Goal: Task Accomplishment & Management: Manage account settings

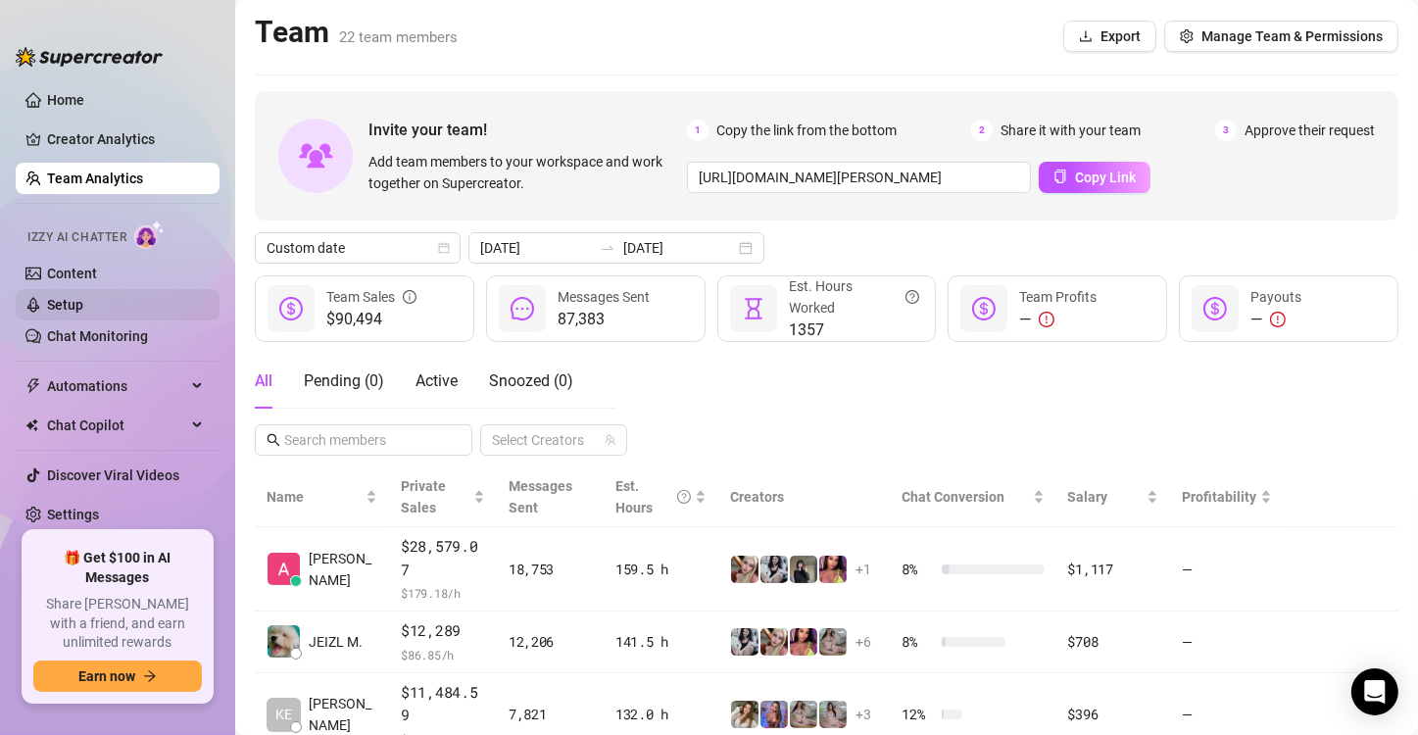
scroll to position [435, 0]
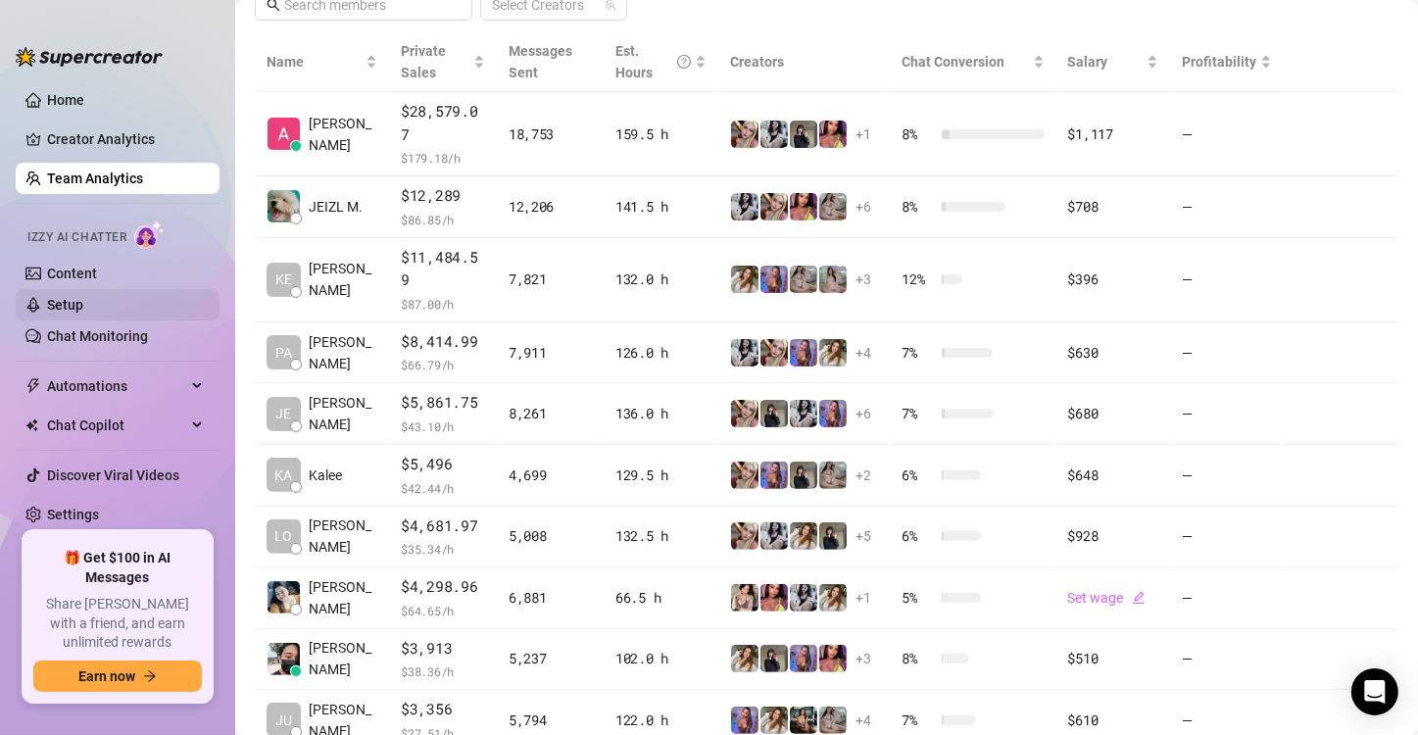
click at [83, 299] on link "Setup" at bounding box center [65, 305] width 36 height 16
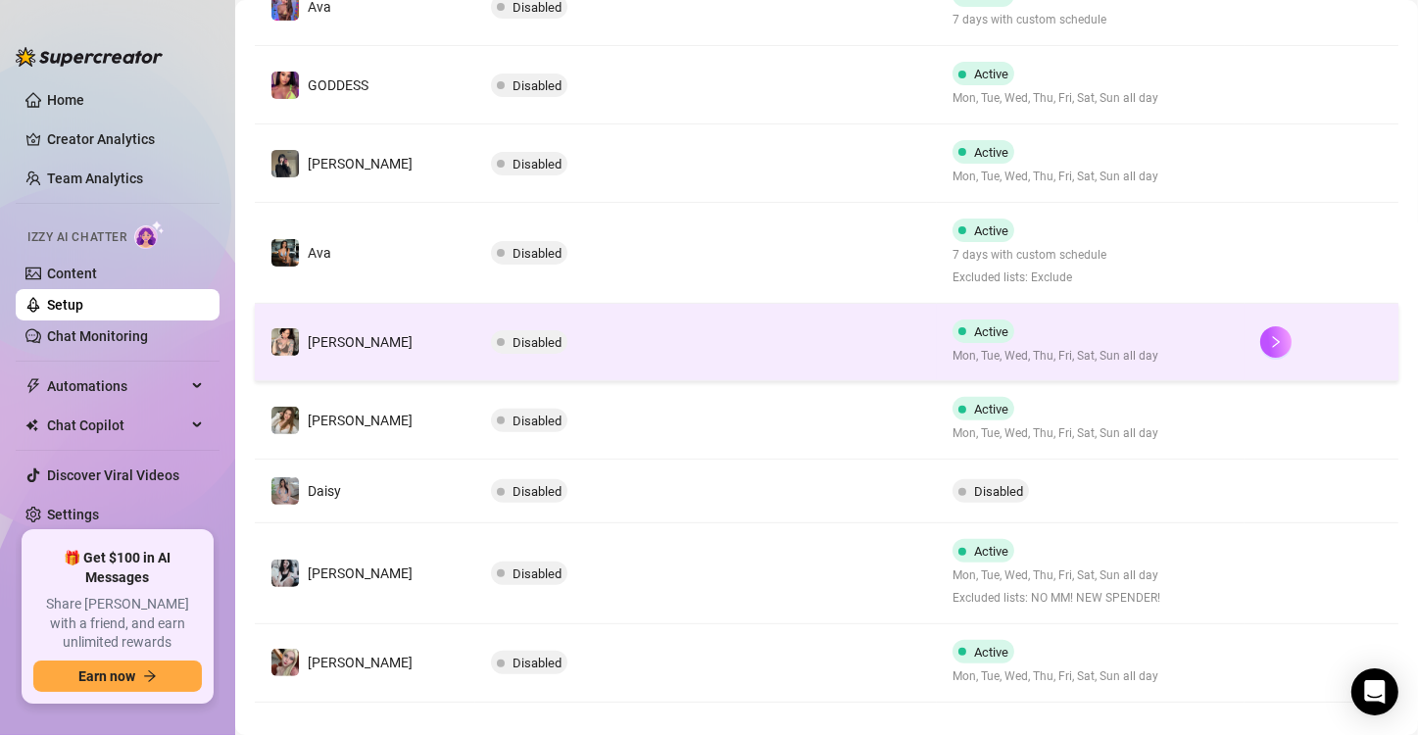
scroll to position [548, 0]
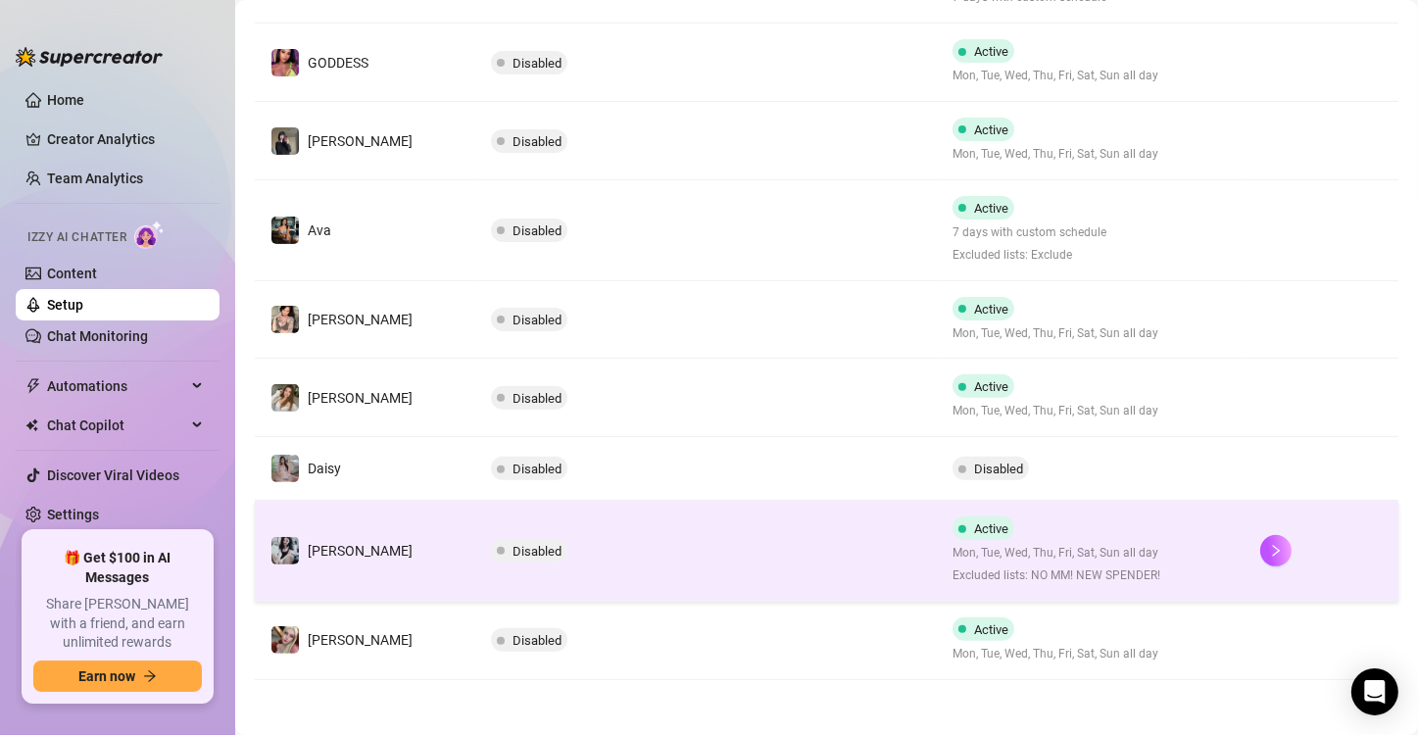
click at [515, 557] on span "Disabled" at bounding box center [529, 551] width 76 height 24
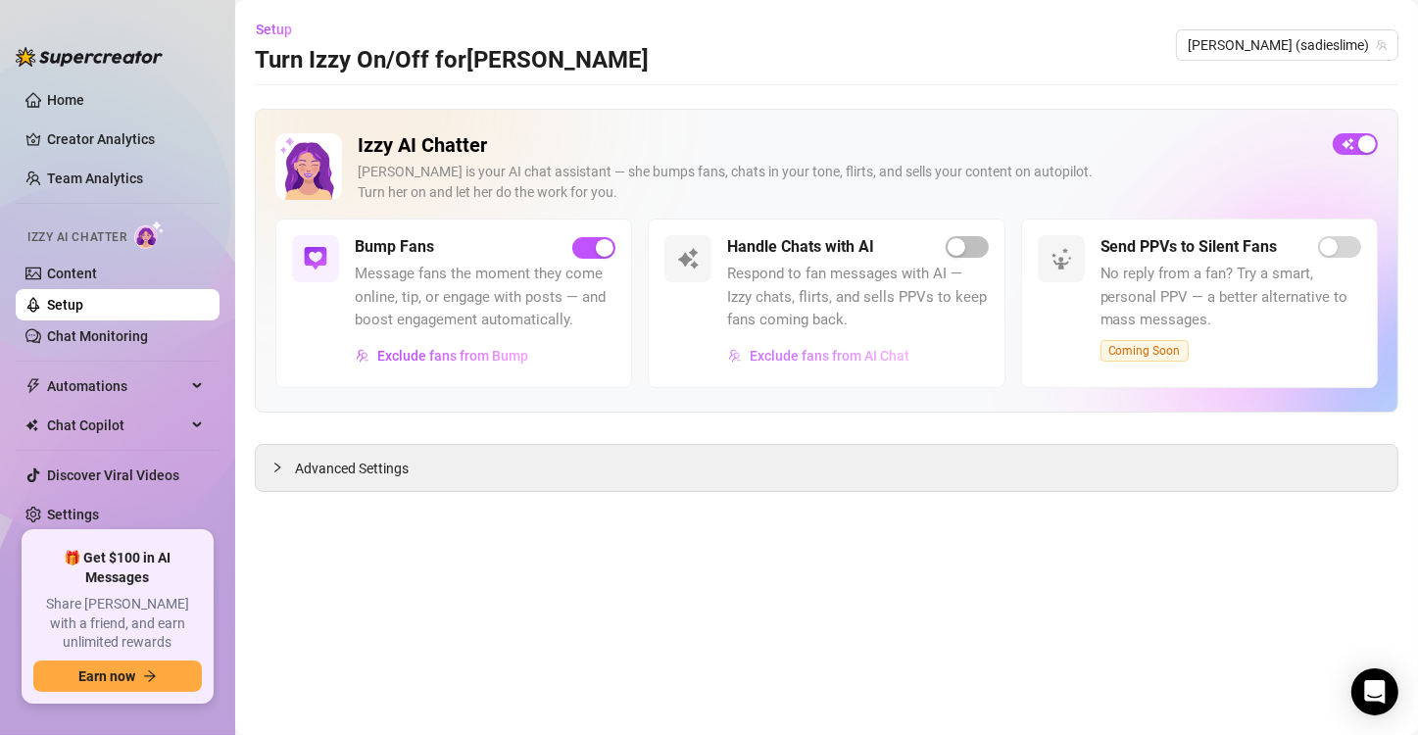
click at [873, 361] on span "Exclude fans from AI Chat" at bounding box center [830, 356] width 160 height 16
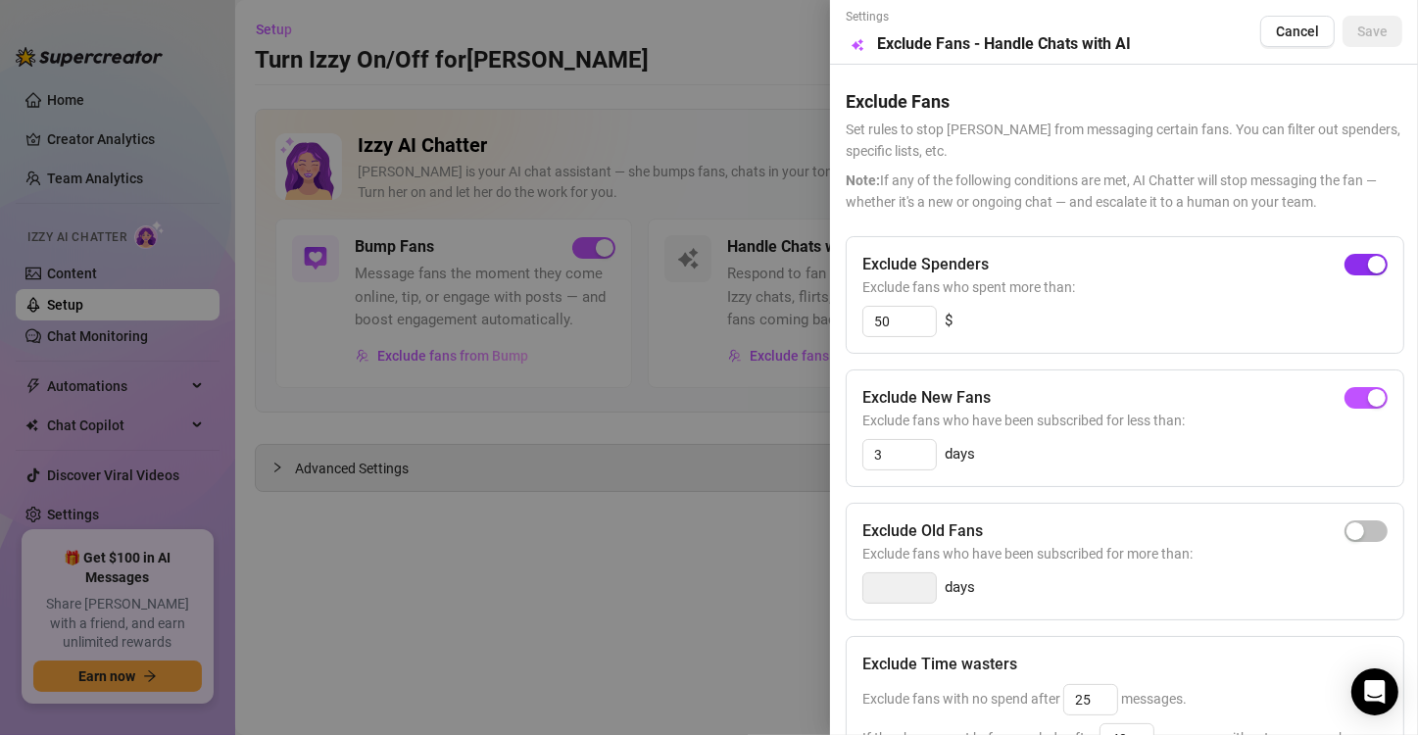
click at [1368, 259] on div "button" at bounding box center [1377, 265] width 18 height 18
click at [1345, 388] on span "button" at bounding box center [1366, 398] width 43 height 22
click at [1371, 34] on button "Save" at bounding box center [1373, 31] width 60 height 31
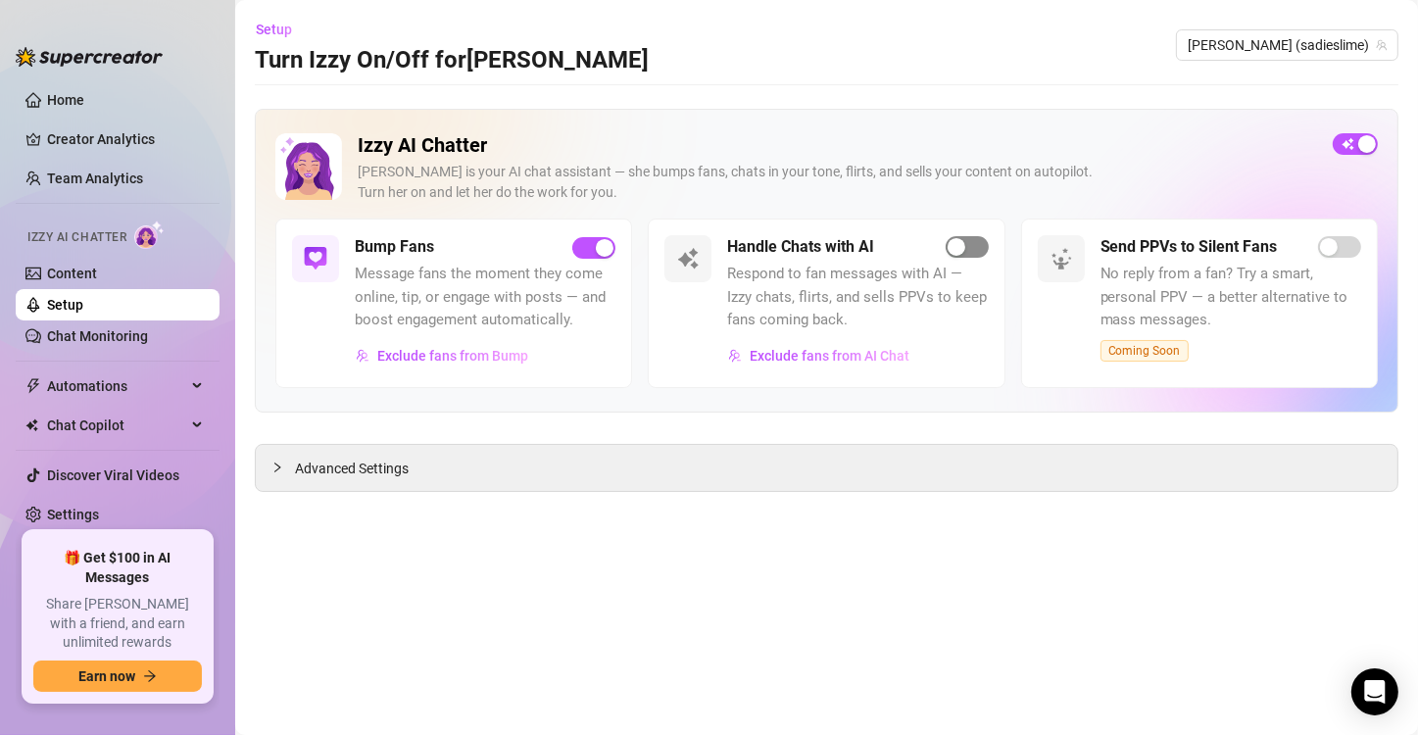
click at [960, 242] on div "button" at bounding box center [957, 247] width 18 height 18
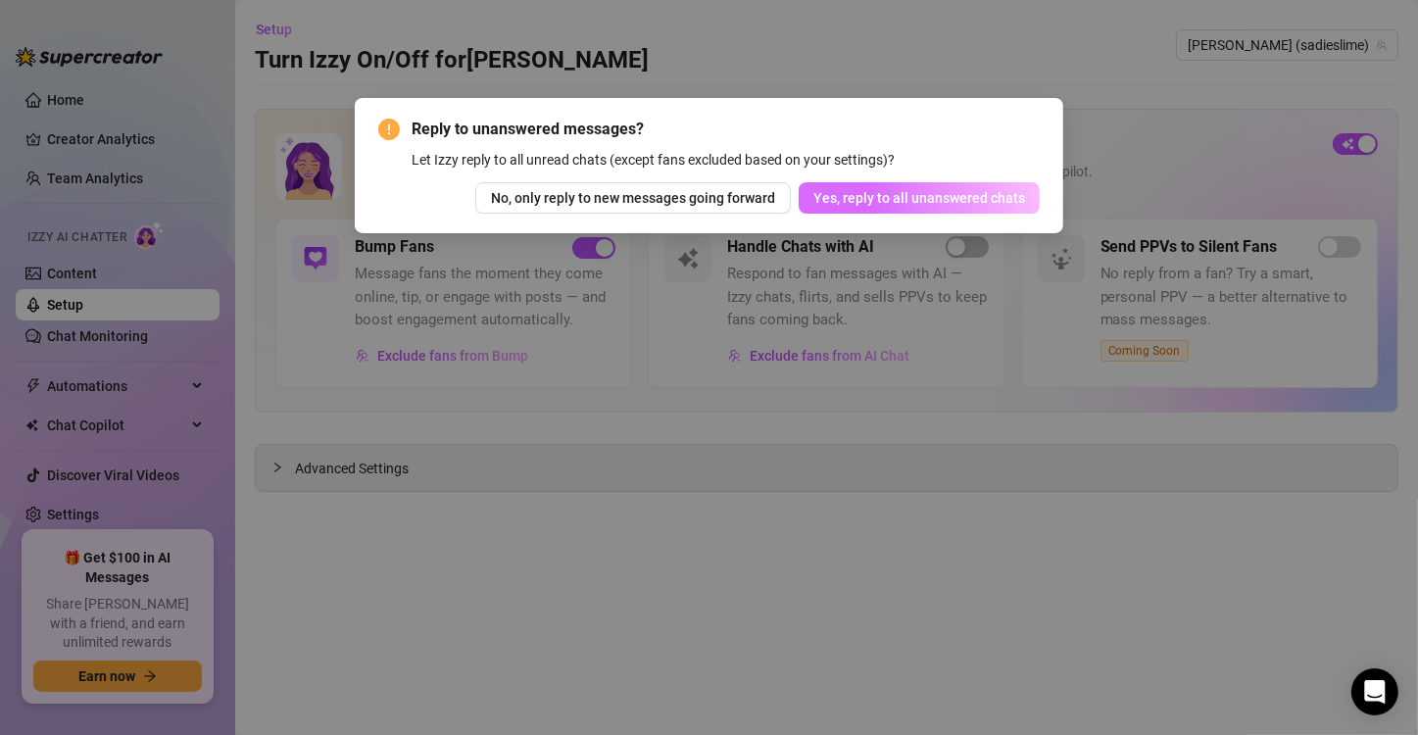
click at [927, 204] on span "Yes, reply to all unanswered chats" at bounding box center [919, 198] width 212 height 16
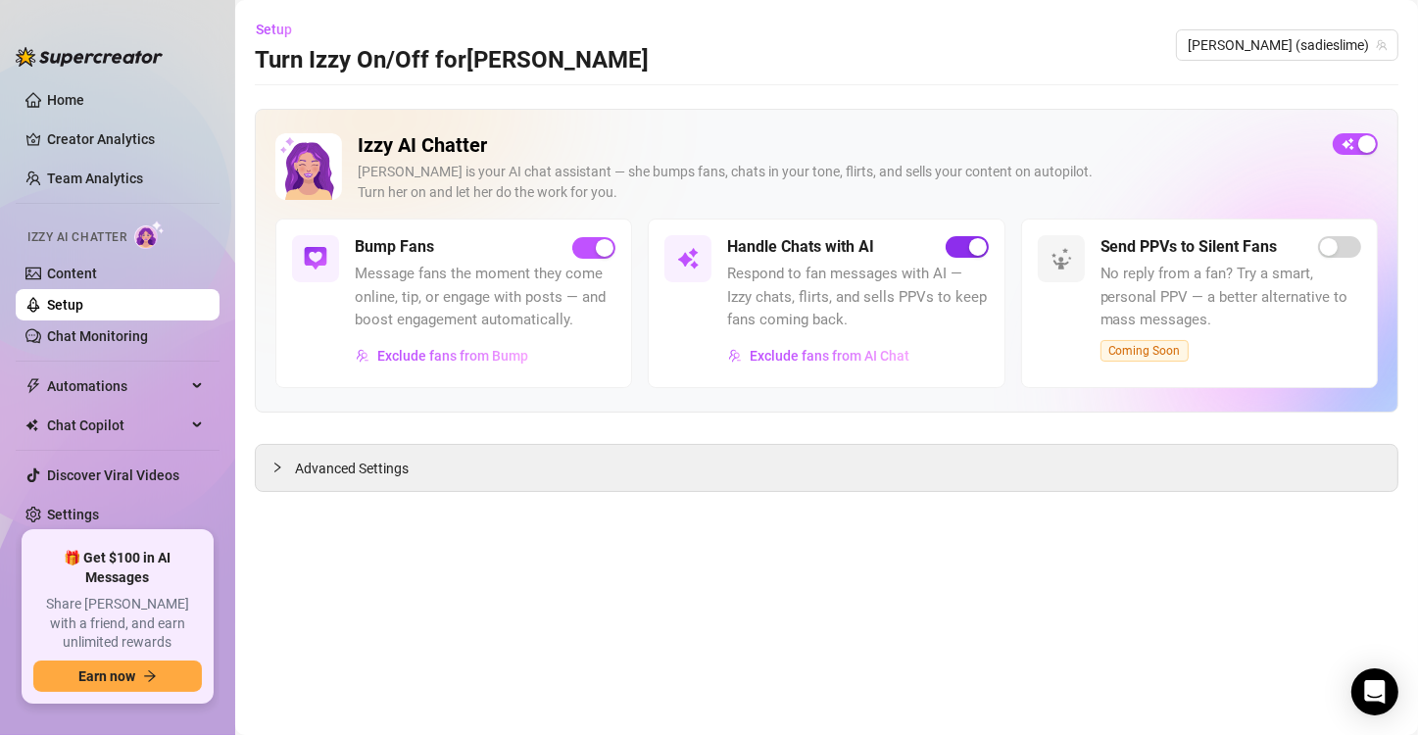
click at [967, 246] on button "button" at bounding box center [967, 247] width 43 height 22
click at [63, 172] on link "Team Analytics" at bounding box center [95, 179] width 96 height 16
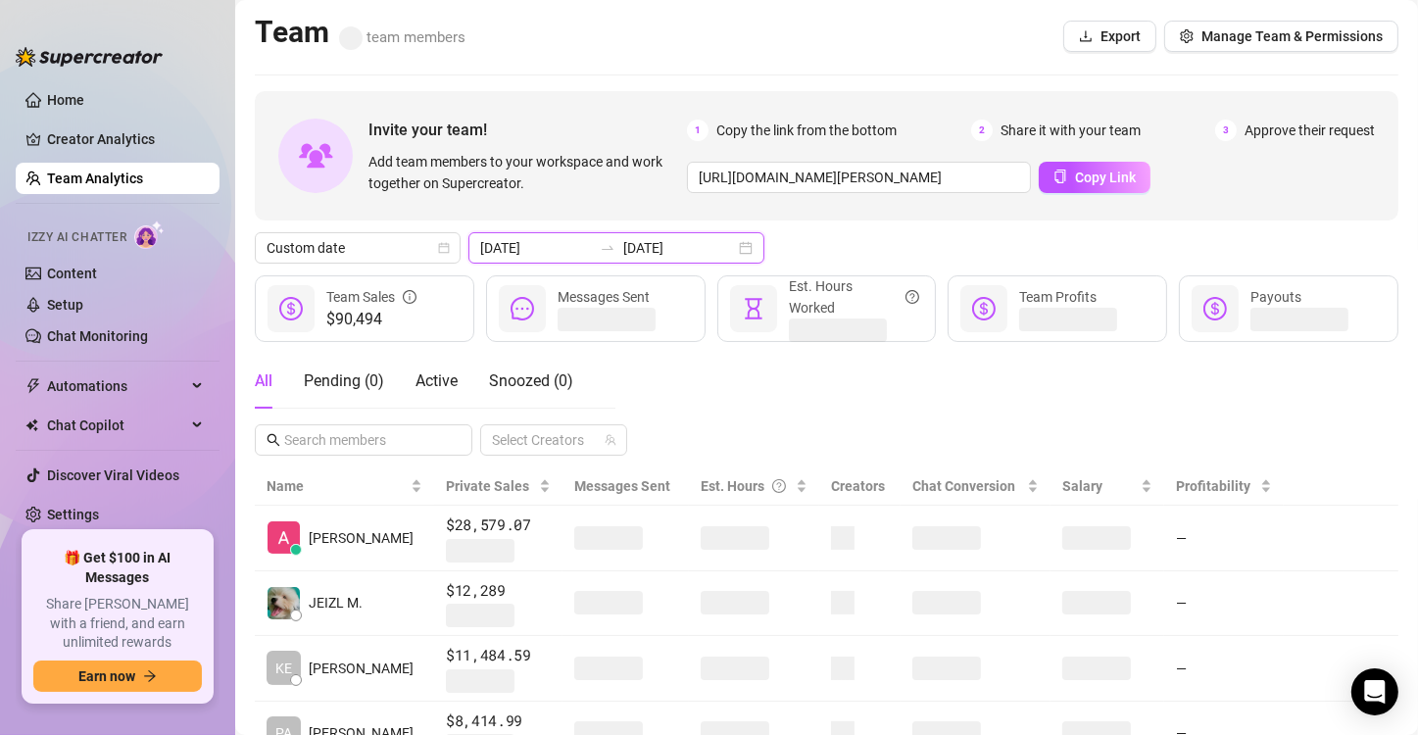
click at [654, 243] on input "[DATE]" at bounding box center [679, 248] width 112 height 22
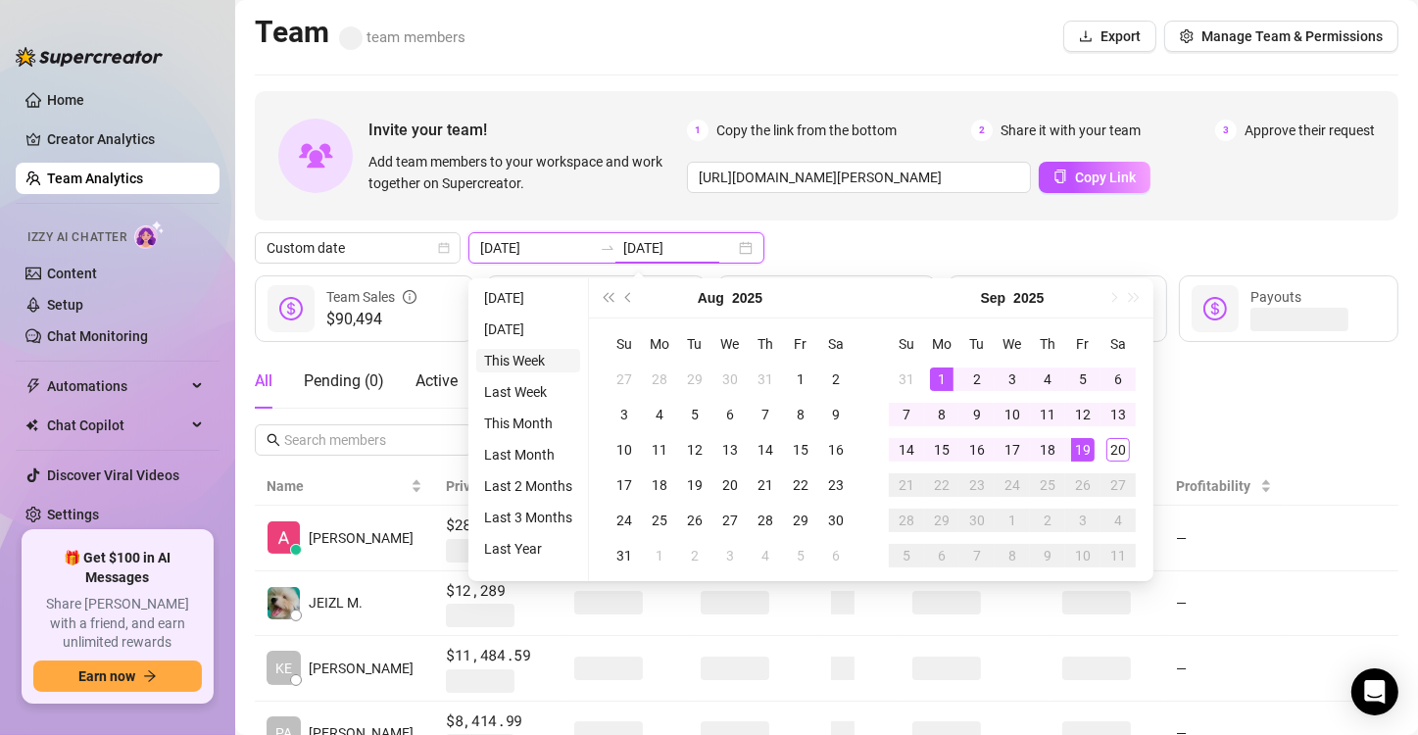
type input "[DATE]"
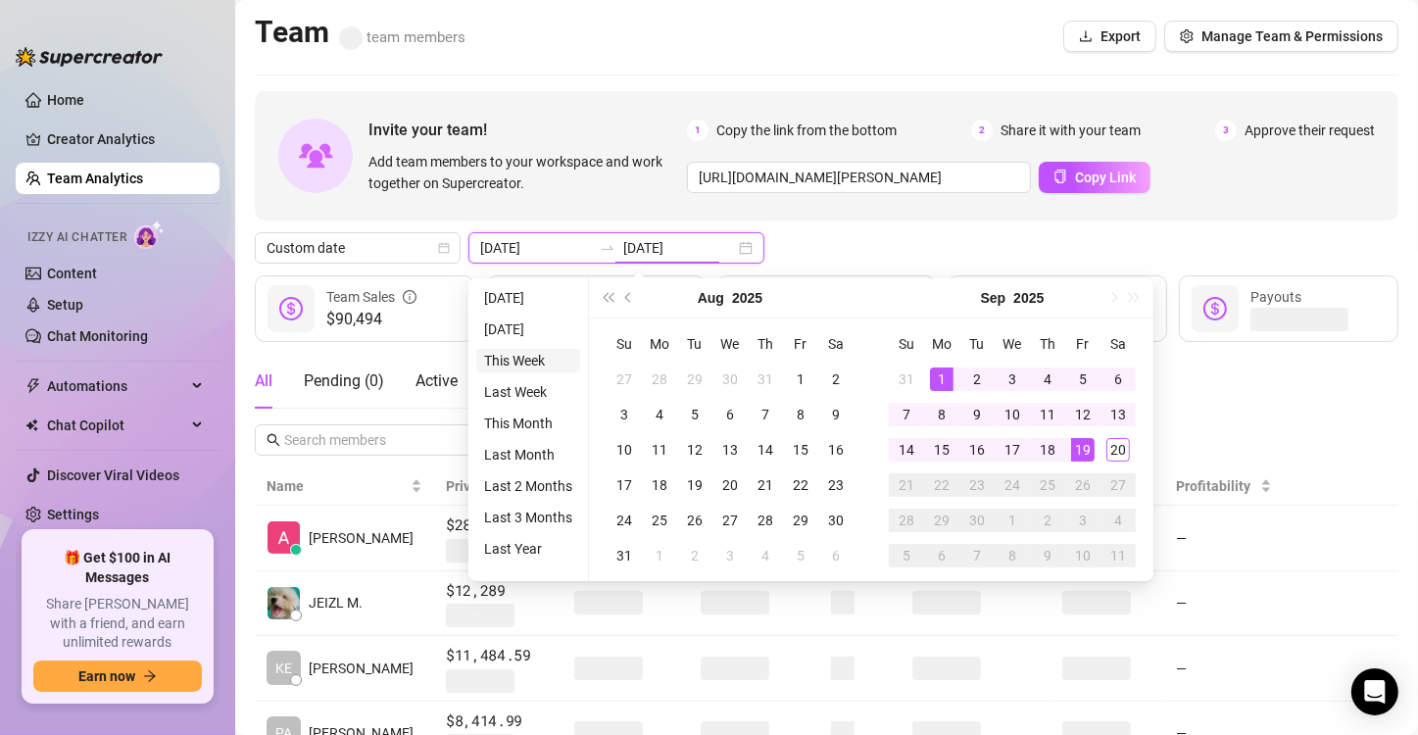
type input "[DATE]"
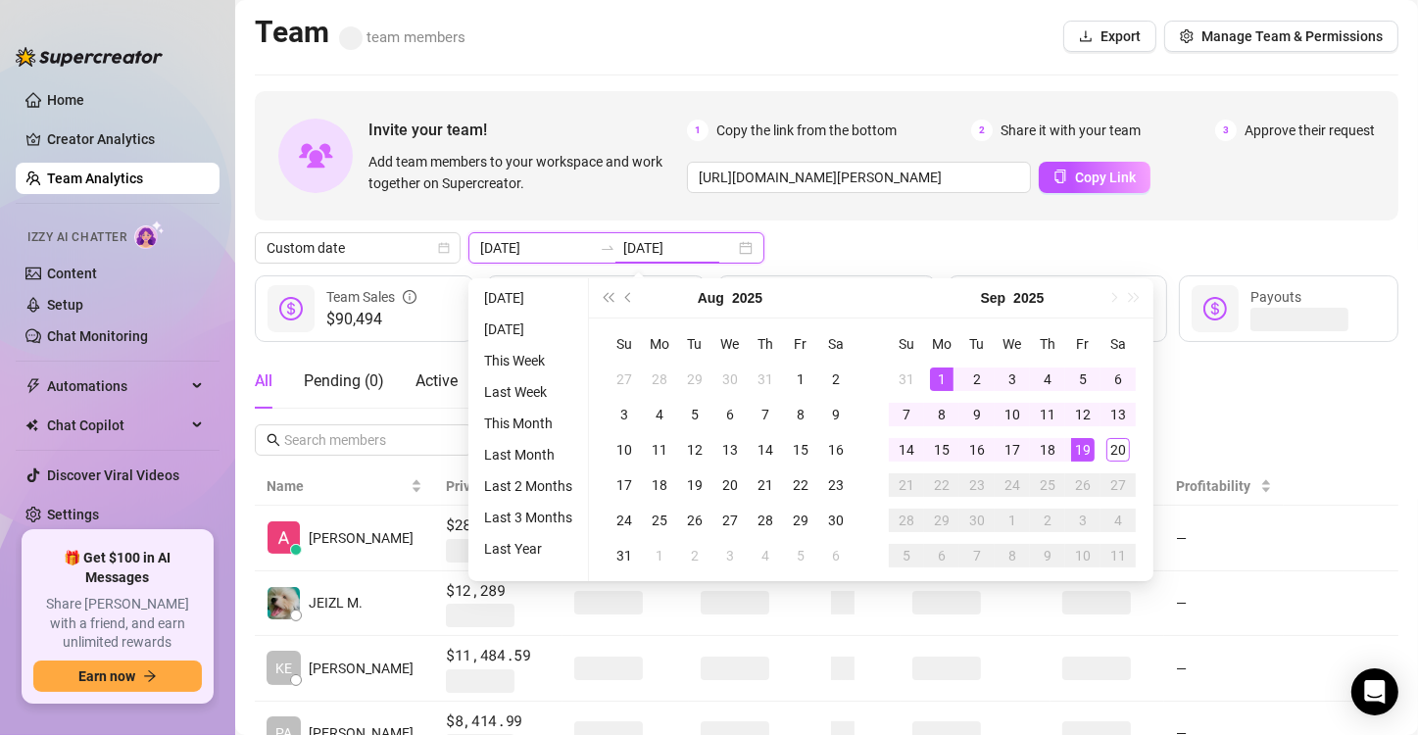
type input "[DATE]"
click at [1152, 235] on div "Custom date [DATE] [DATE]" at bounding box center [827, 247] width 1144 height 31
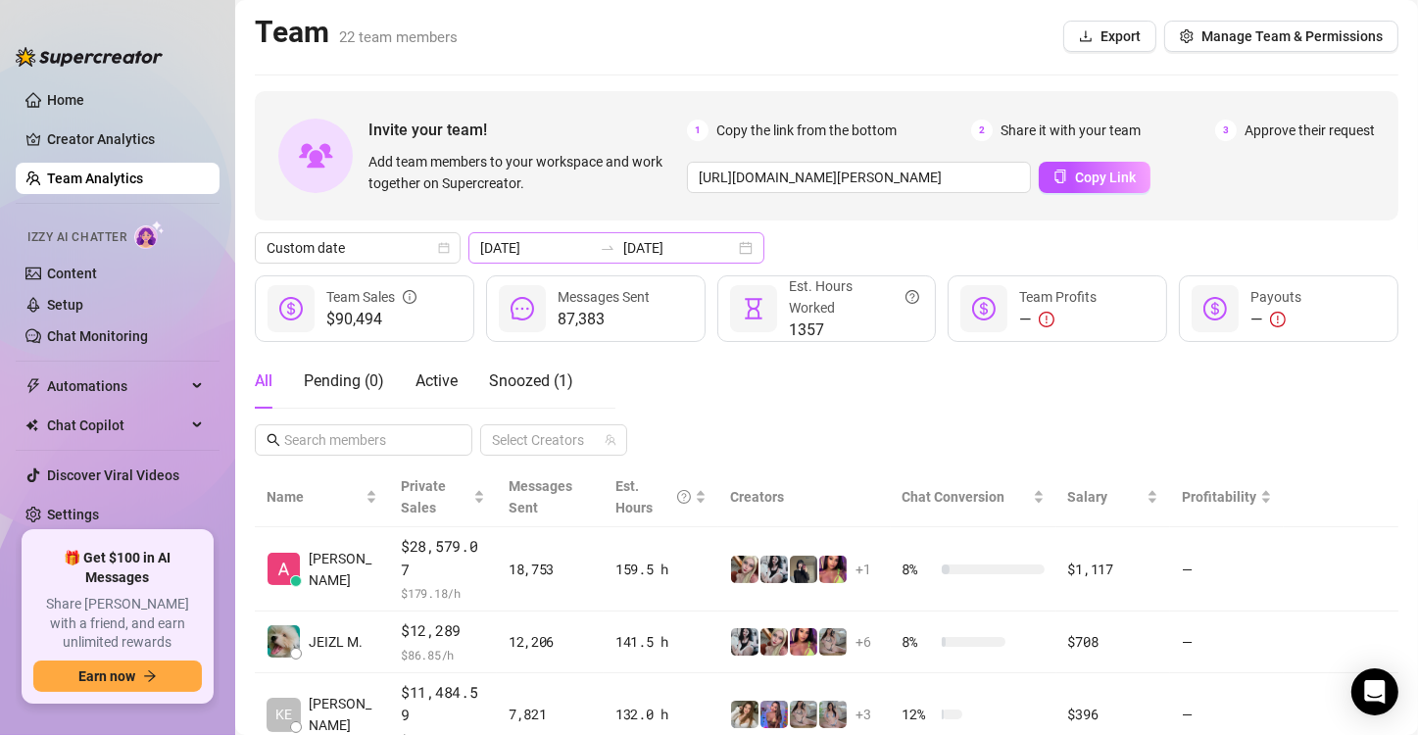
click at [605, 258] on div "[DATE] [DATE]" at bounding box center [616, 247] width 296 height 31
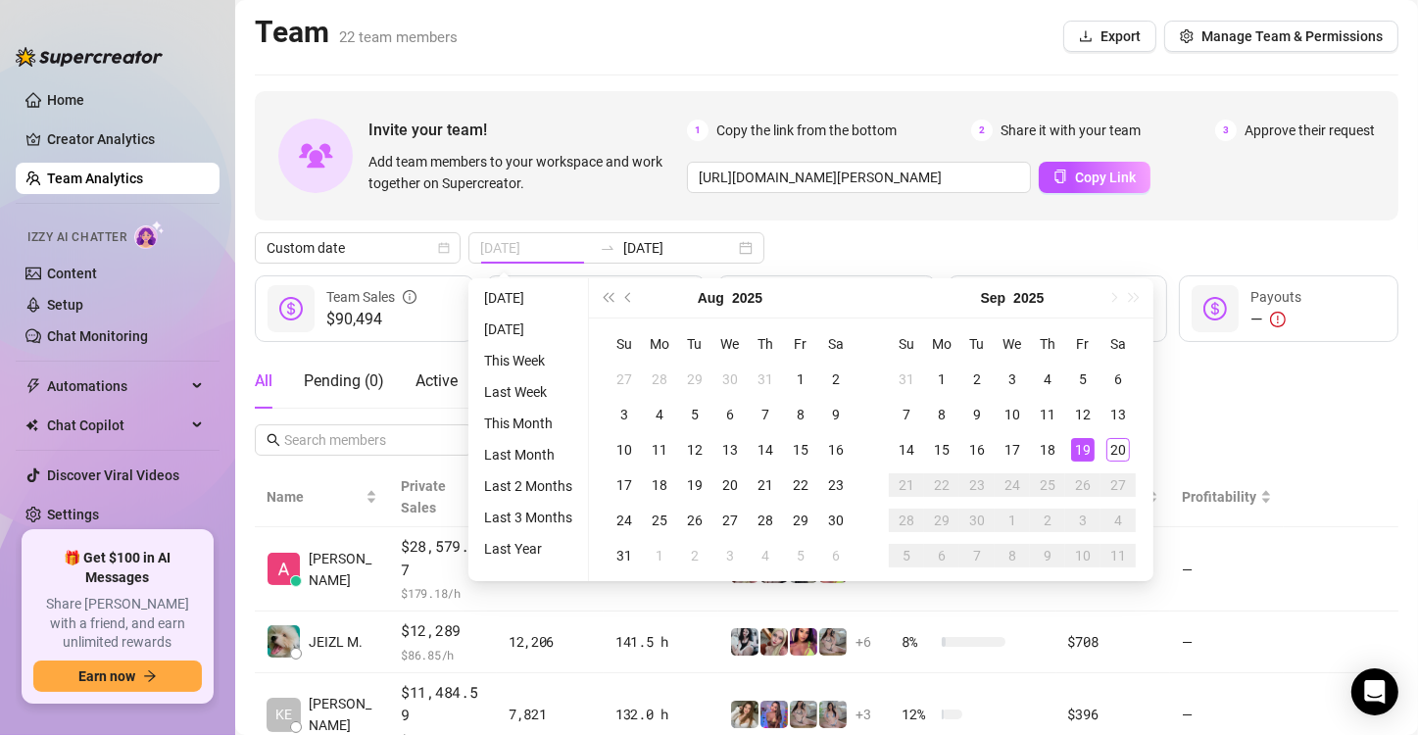
click at [1085, 445] on div "19" at bounding box center [1083, 450] width 24 height 24
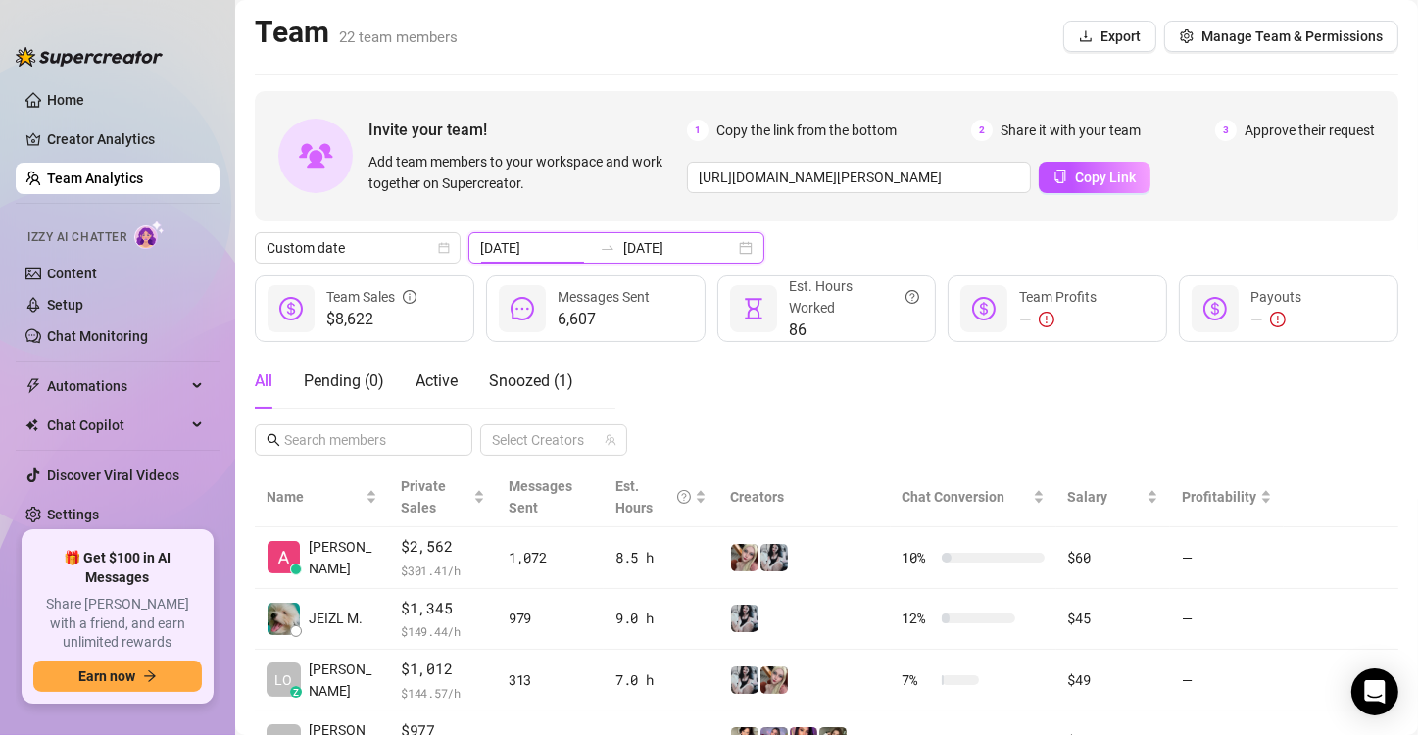
click at [576, 243] on input "[DATE]" at bounding box center [536, 248] width 112 height 22
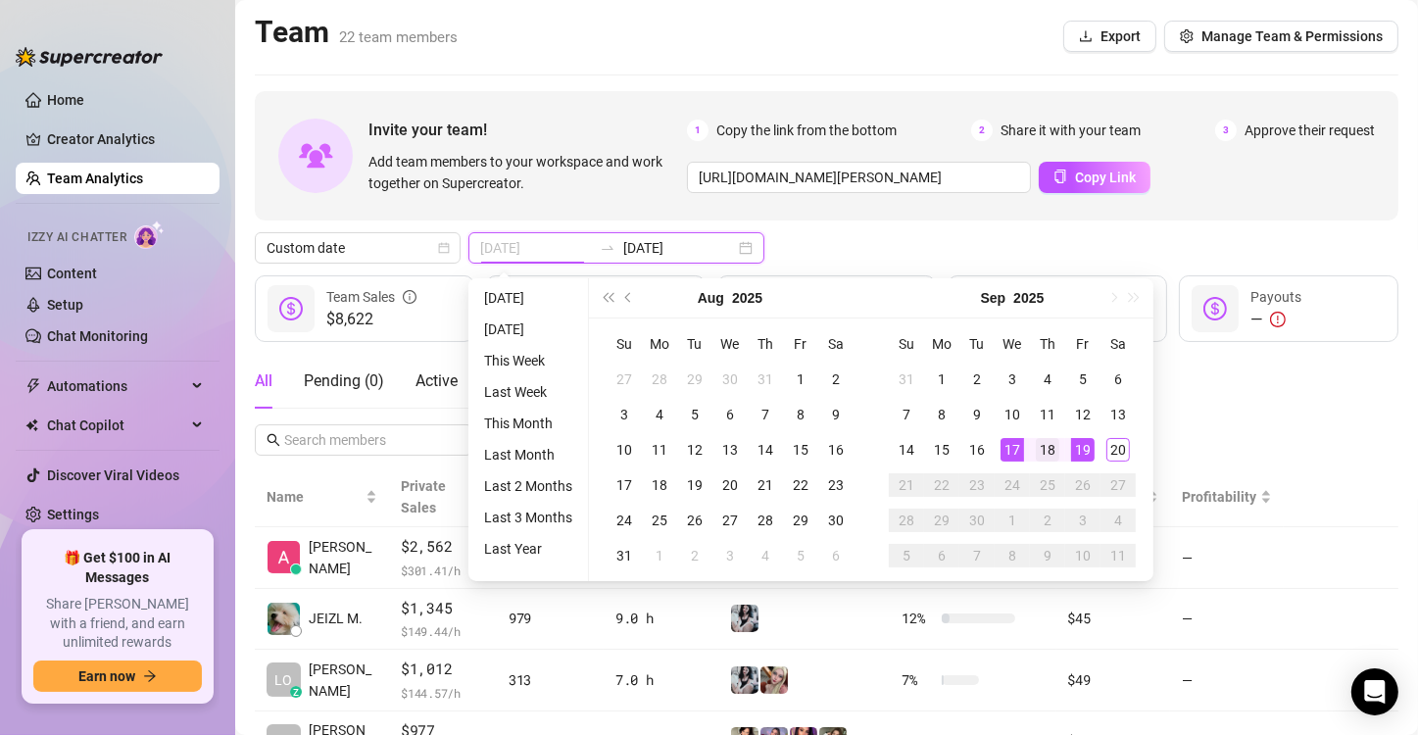
type input "[DATE]"
click at [1047, 450] on div "18" at bounding box center [1048, 450] width 24 height 24
click at [1048, 450] on div "18" at bounding box center [1048, 450] width 24 height 24
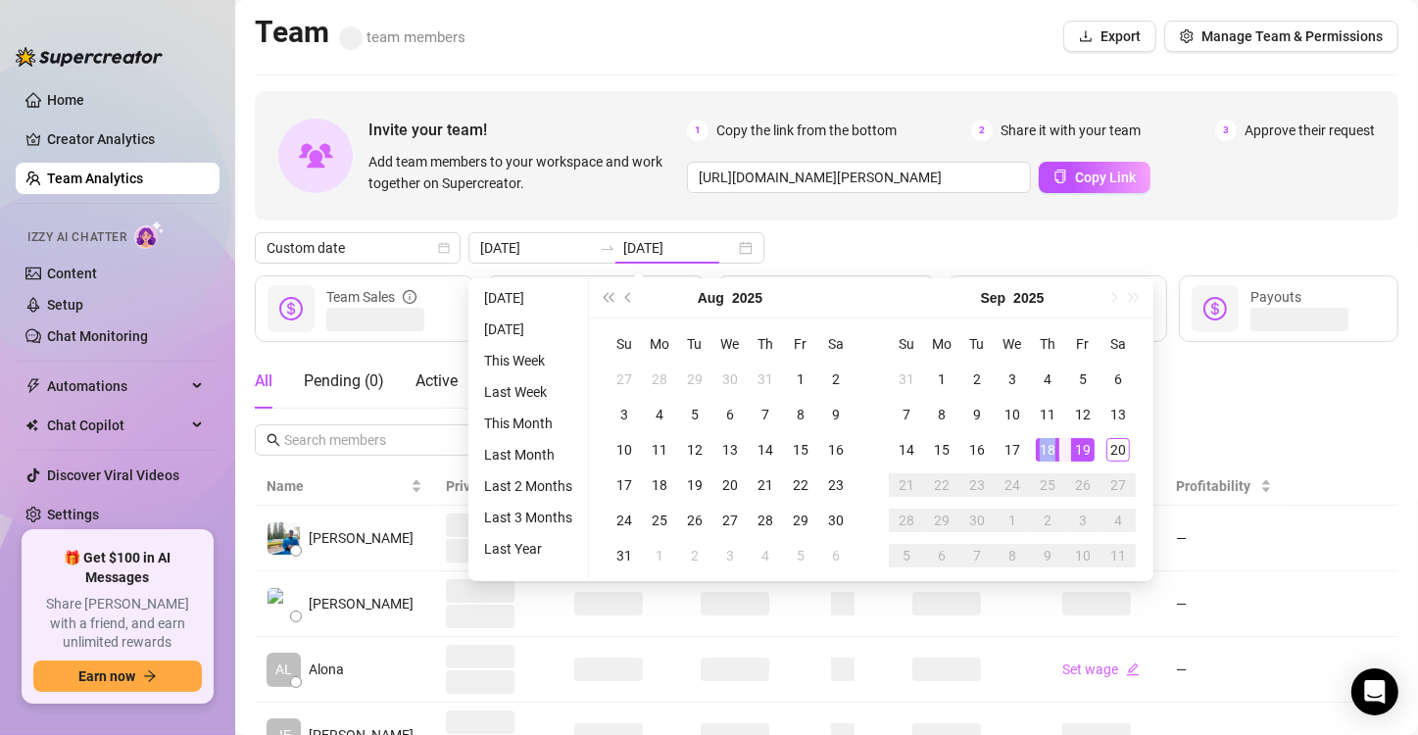
type input "[DATE]"
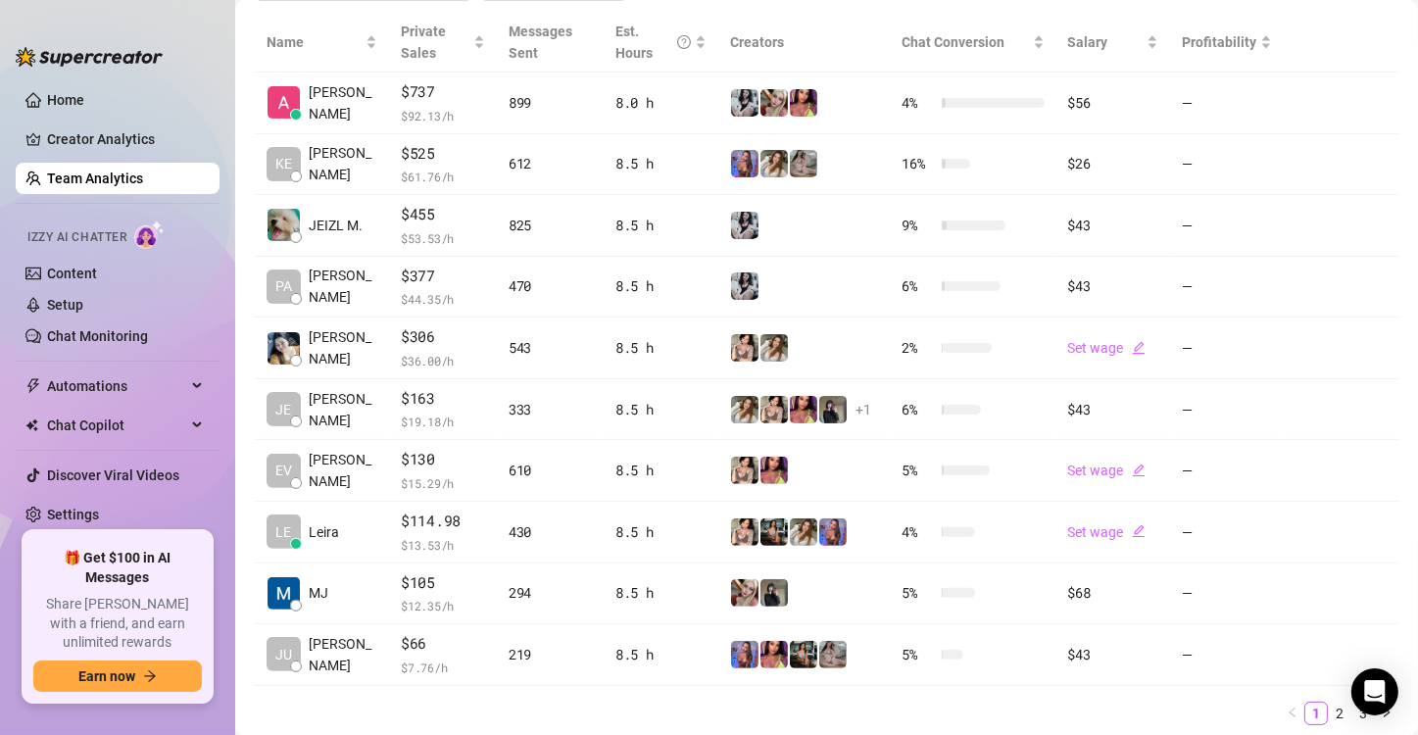
scroll to position [490, 0]
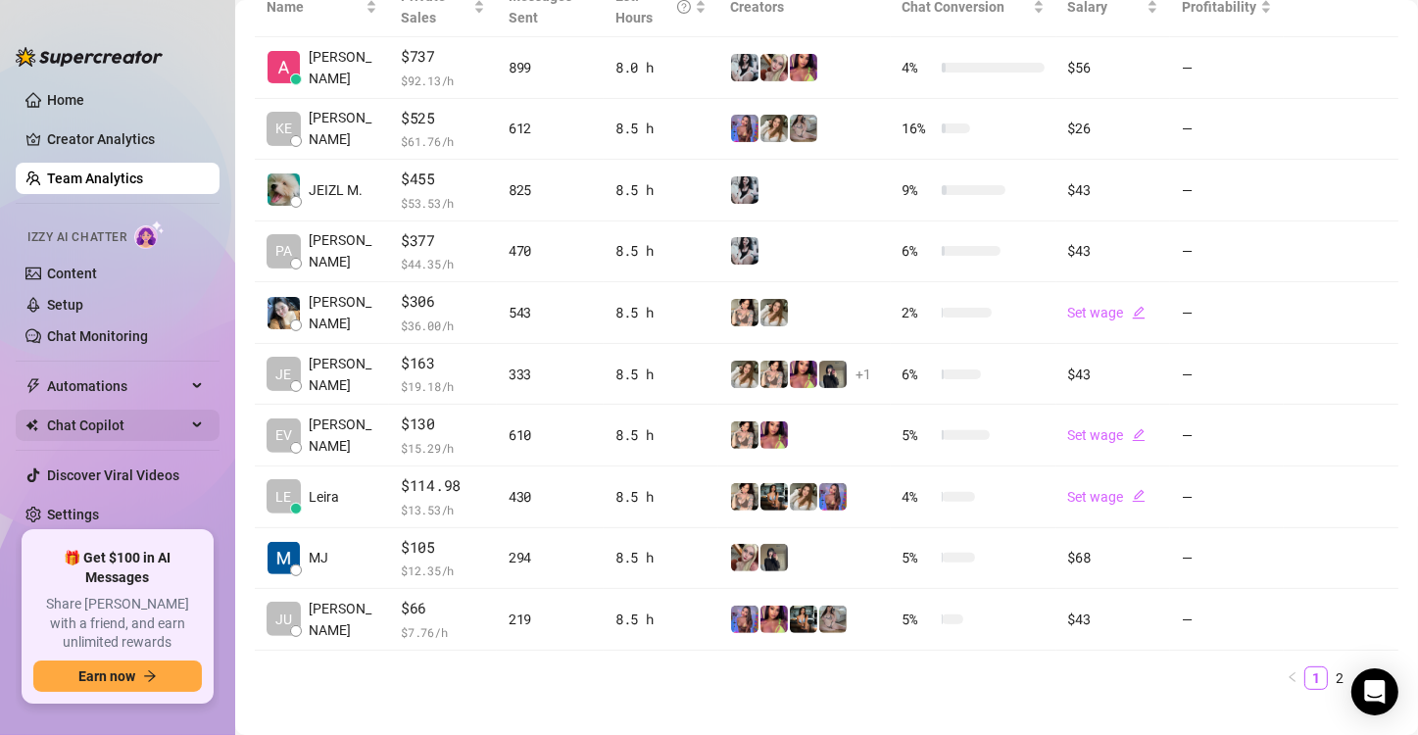
click at [78, 425] on span "Chat Copilot" at bounding box center [116, 425] width 139 height 31
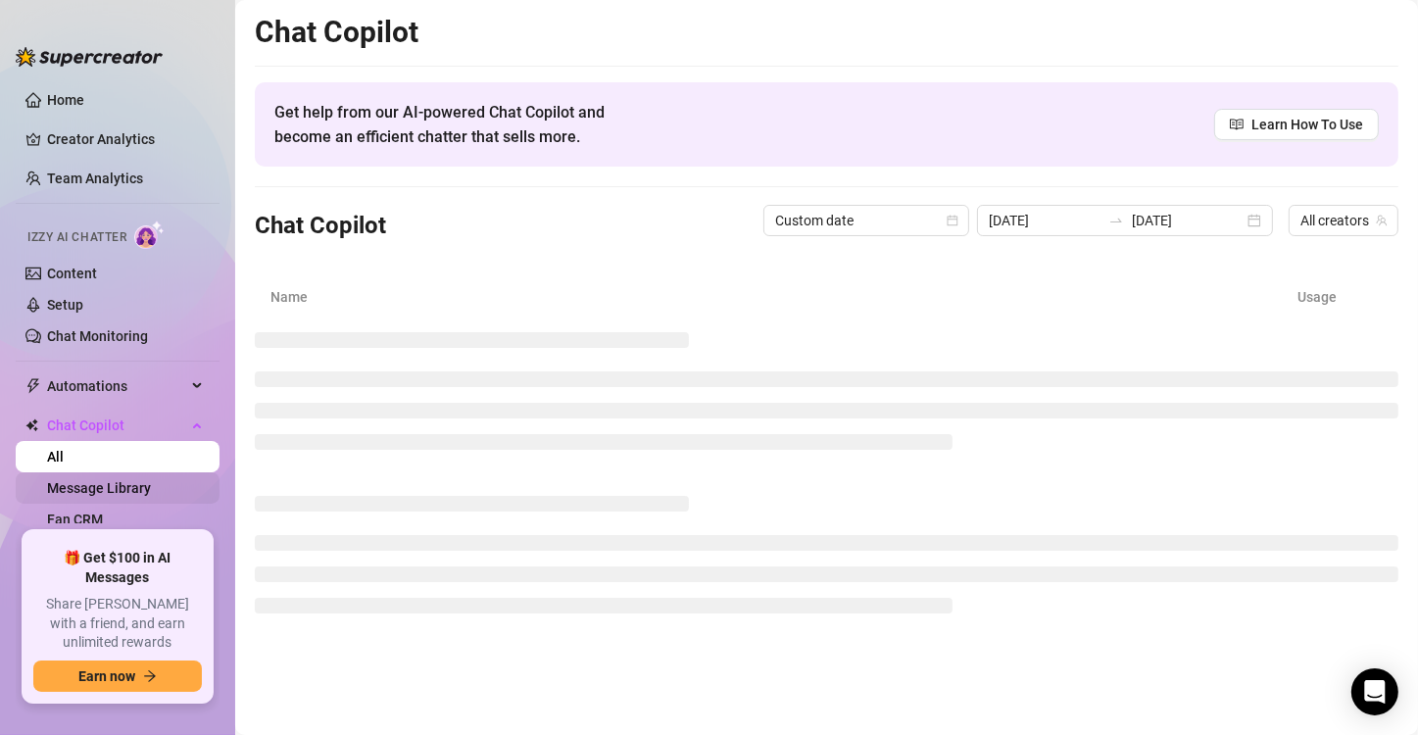
click at [131, 496] on link "Message Library" at bounding box center [99, 488] width 104 height 16
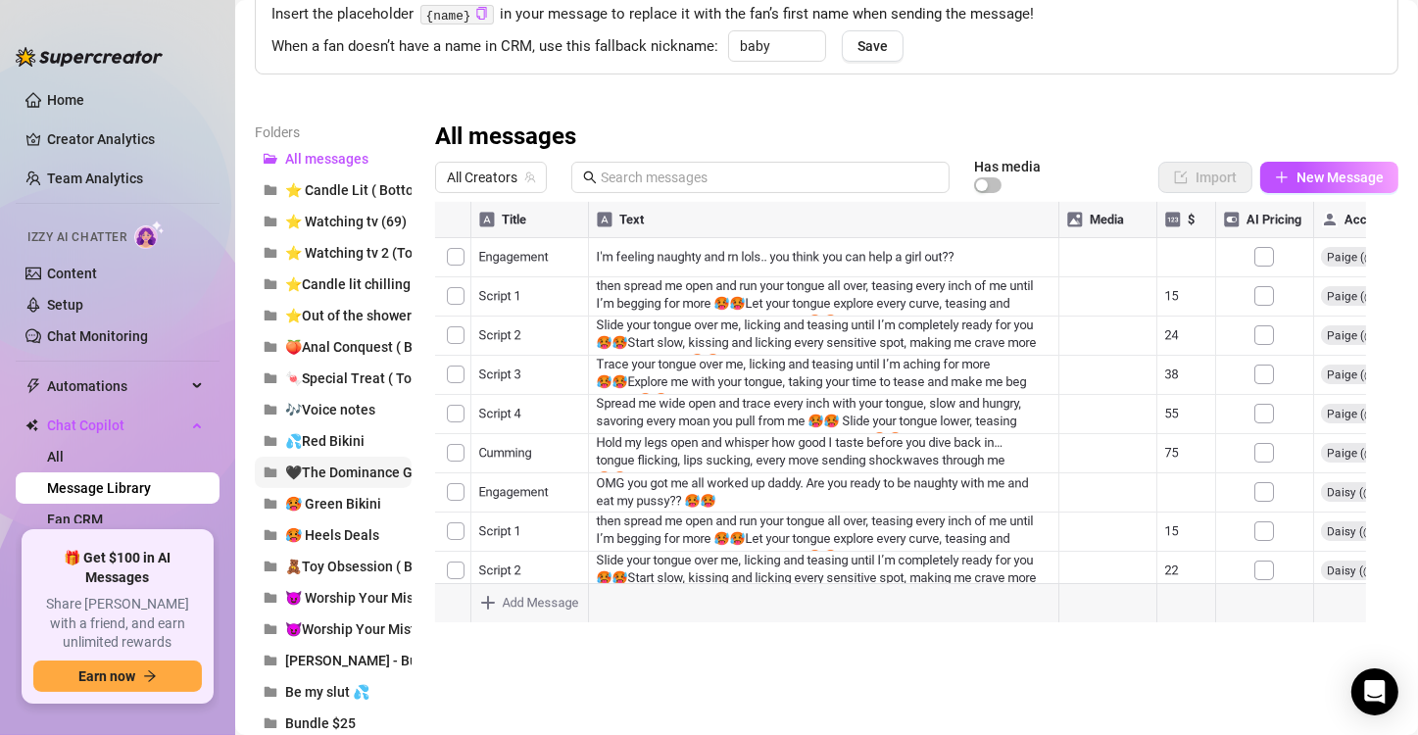
scroll to position [294, 0]
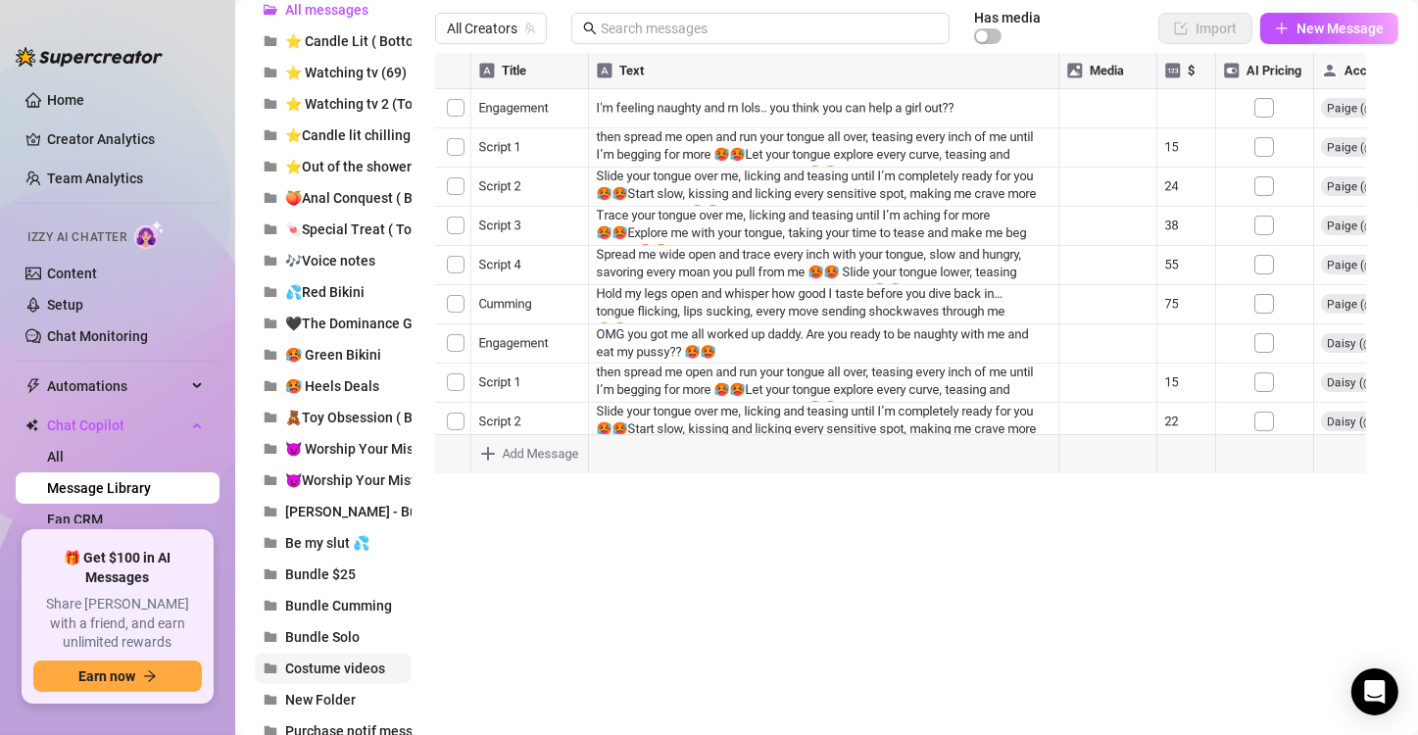
click at [359, 670] on span "Costume videos" at bounding box center [335, 669] width 100 height 16
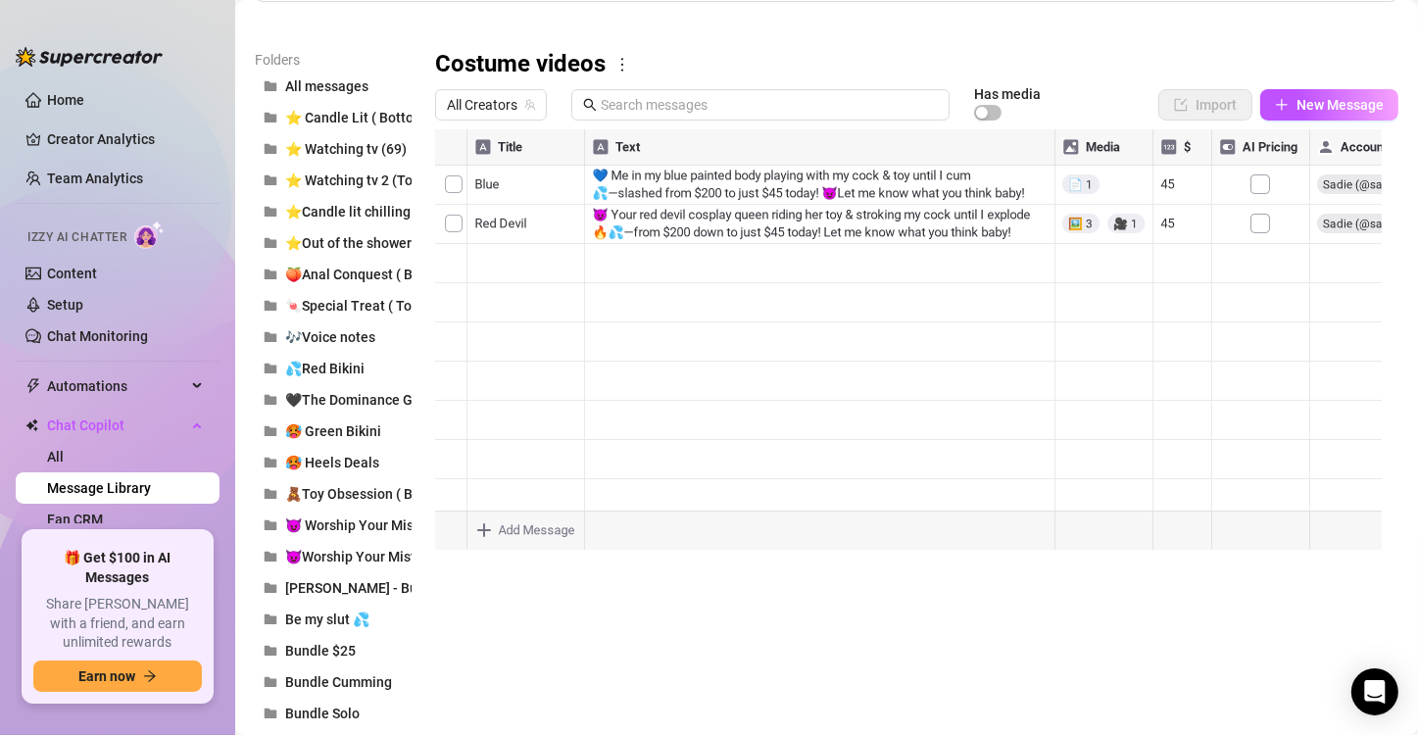
scroll to position [98, 0]
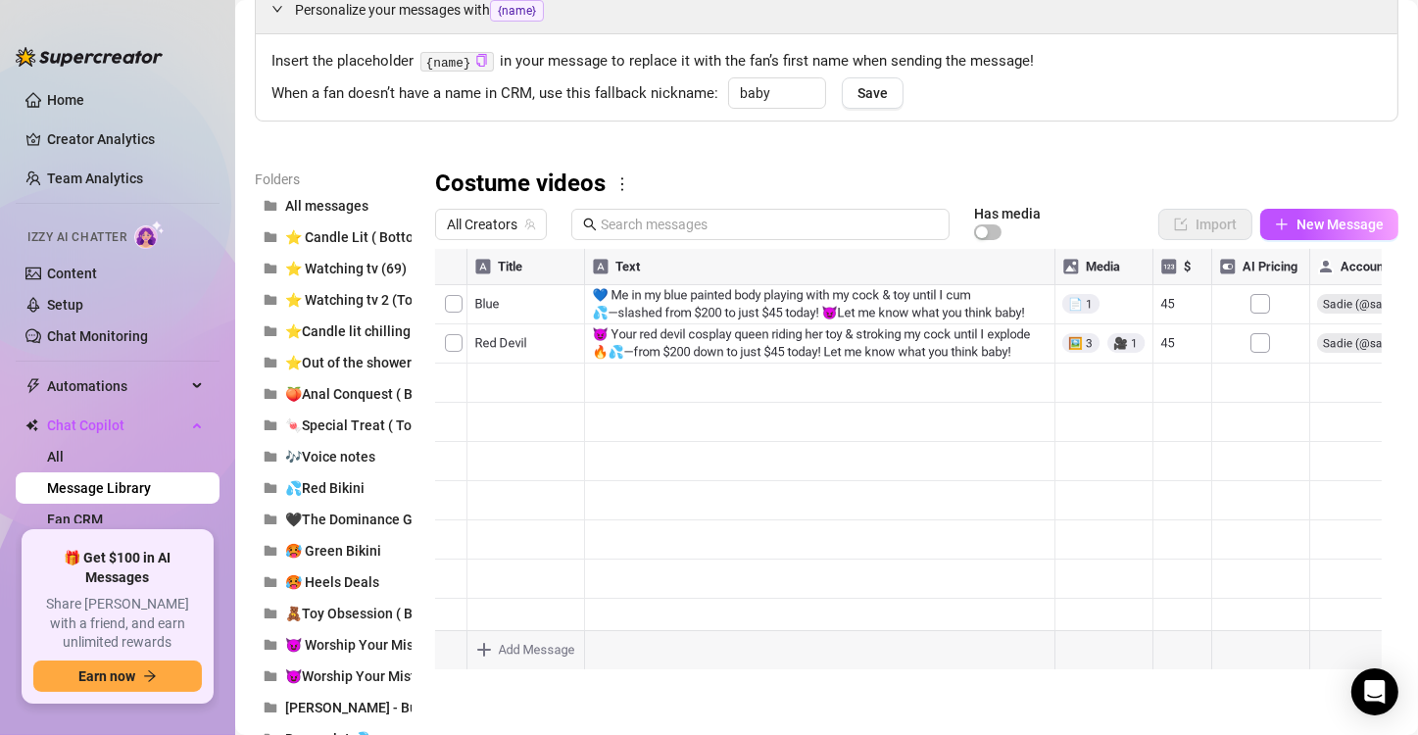
click at [1183, 314] on div at bounding box center [908, 467] width 947 height 437
type textarea "75"
type textarea "45"
